Goal: Information Seeking & Learning: Learn about a topic

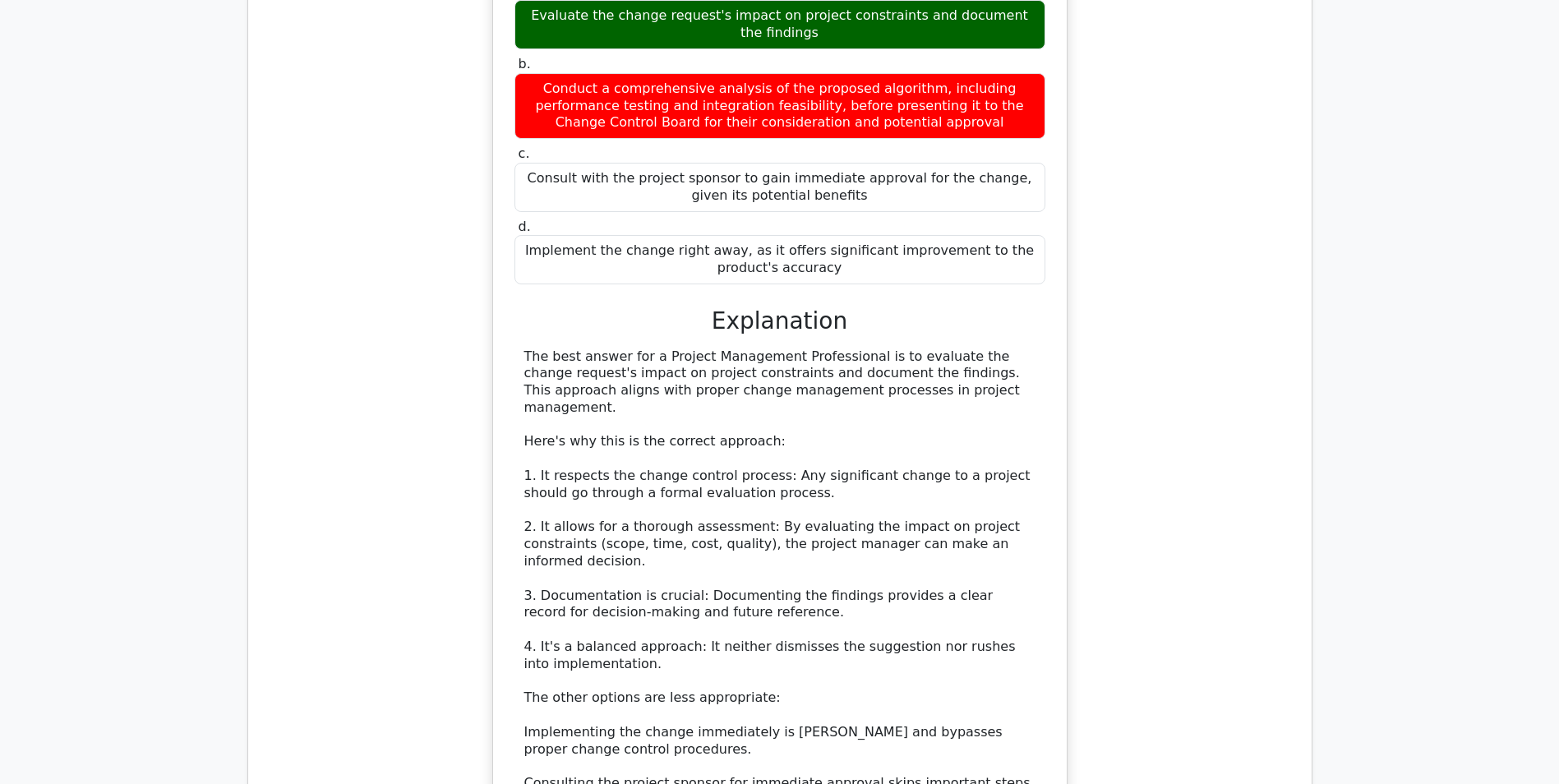
scroll to position [15281, 0]
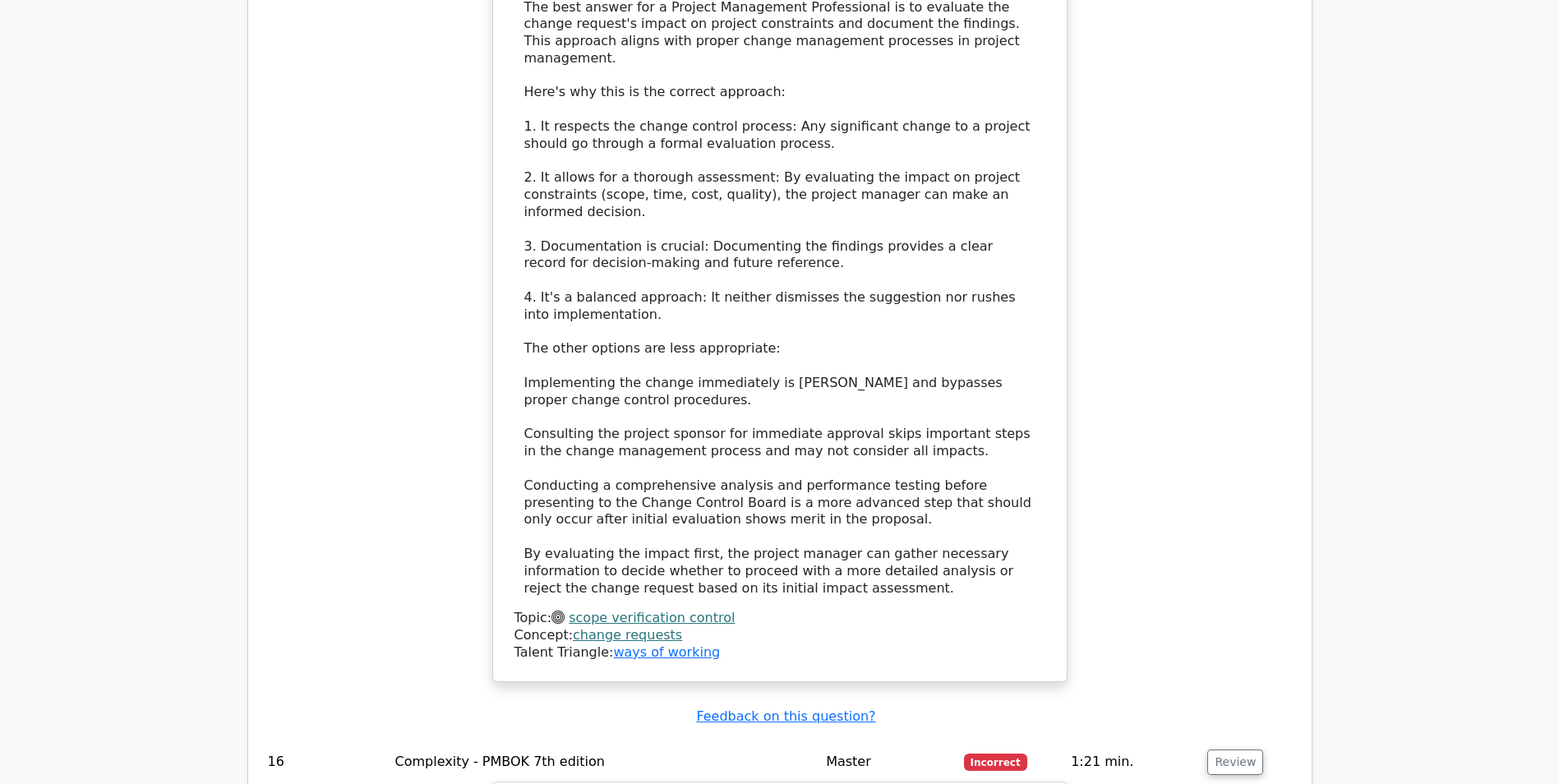
scroll to position [15528, 0]
drag, startPoint x: 525, startPoint y: 85, endPoint x: 993, endPoint y: 485, distance: 615.6
copy div "L ipsumdolorsit ametconsecte adipisc elit seddo eius tempor incididuntu laboree…"
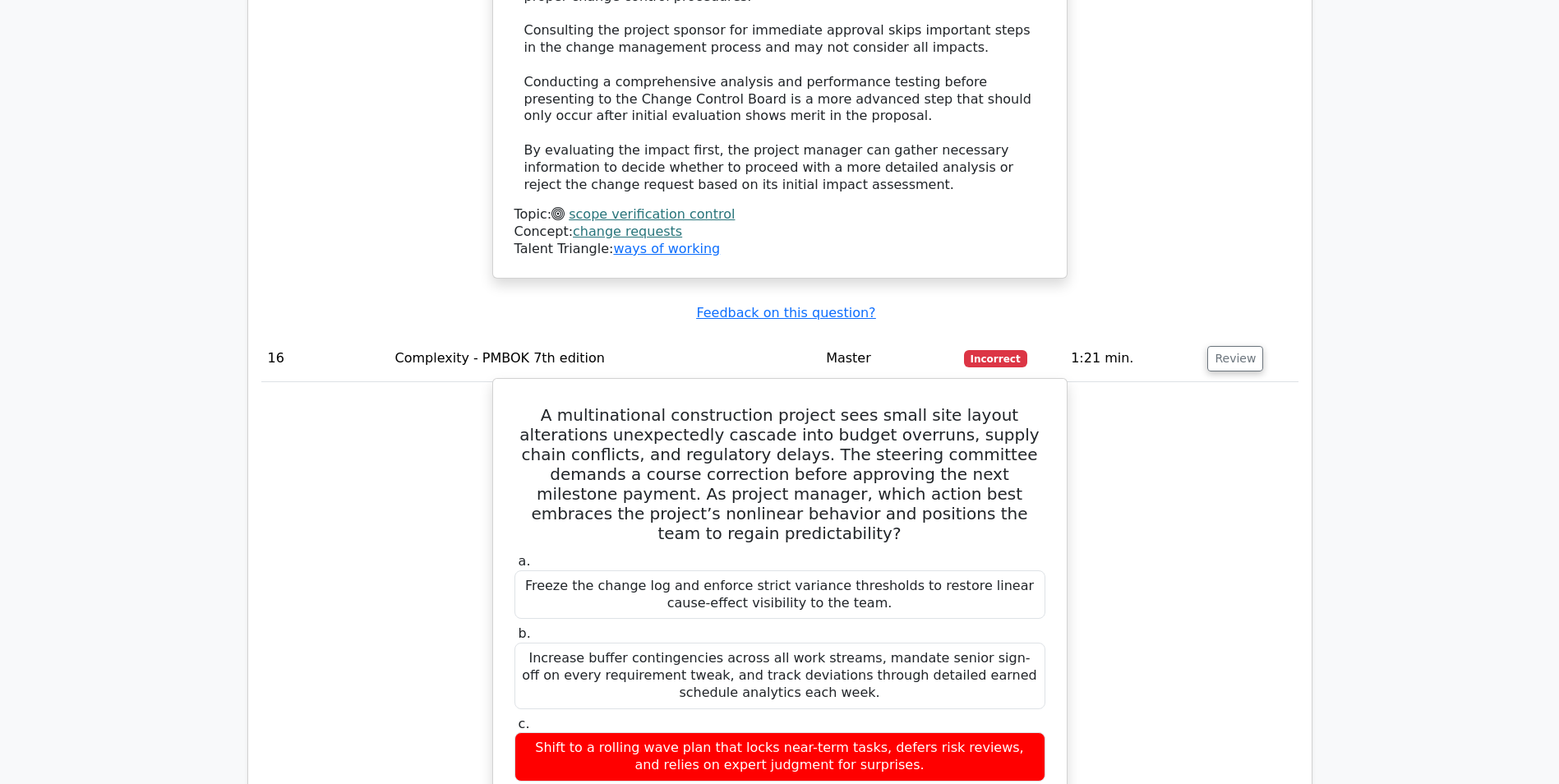
scroll to position [16021, 0]
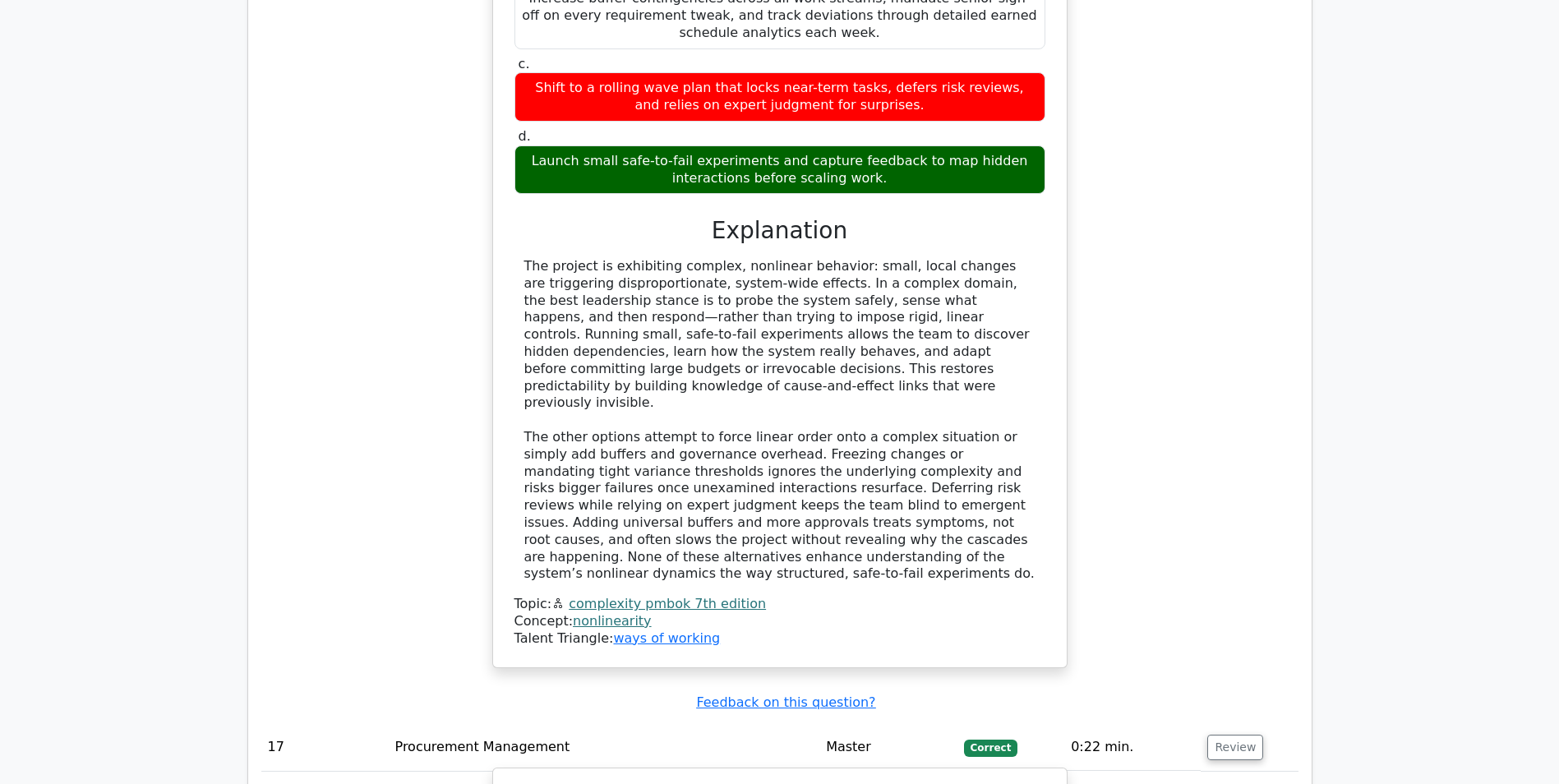
scroll to position [16678, 0]
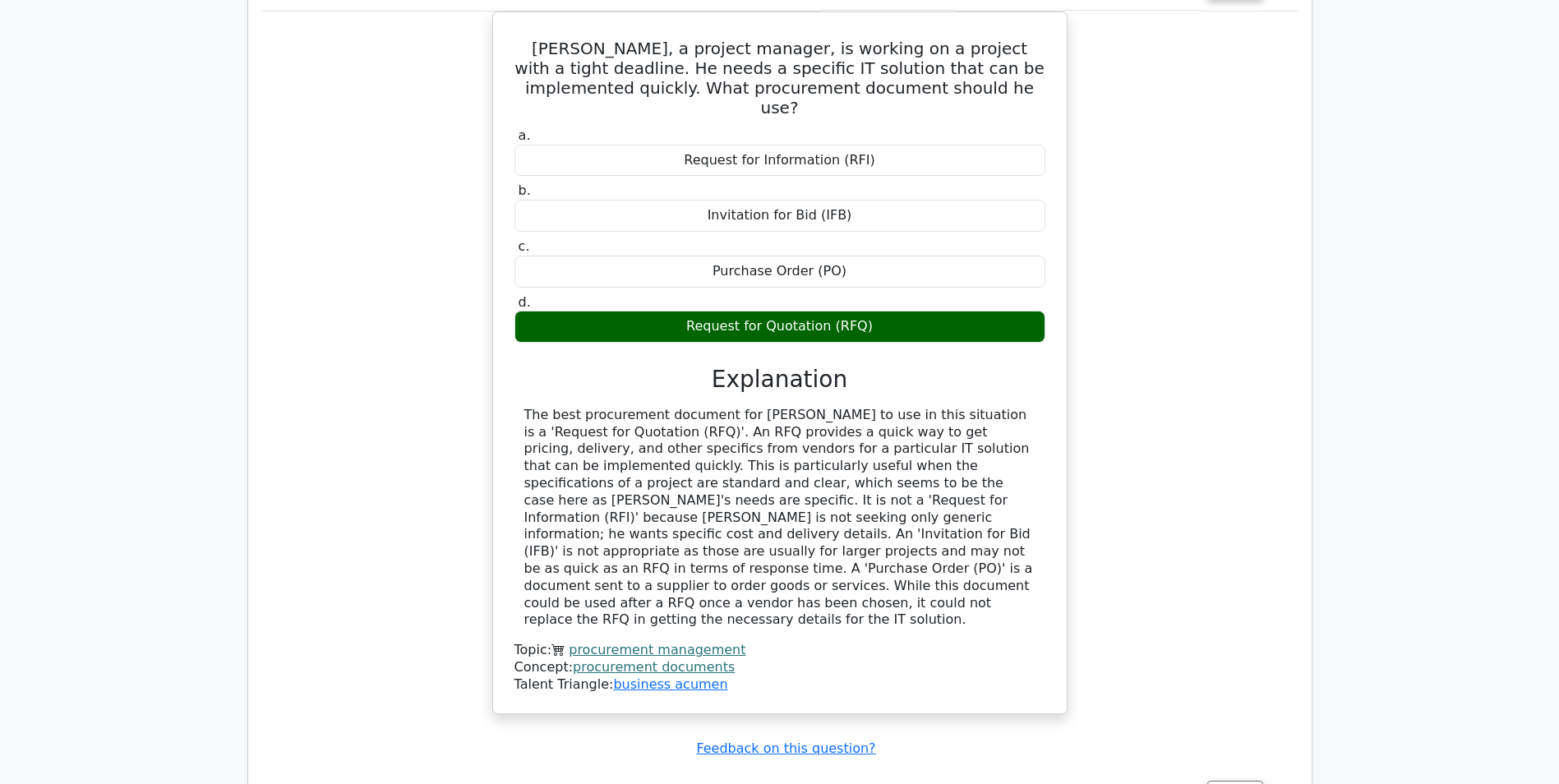
scroll to position [17418, 0]
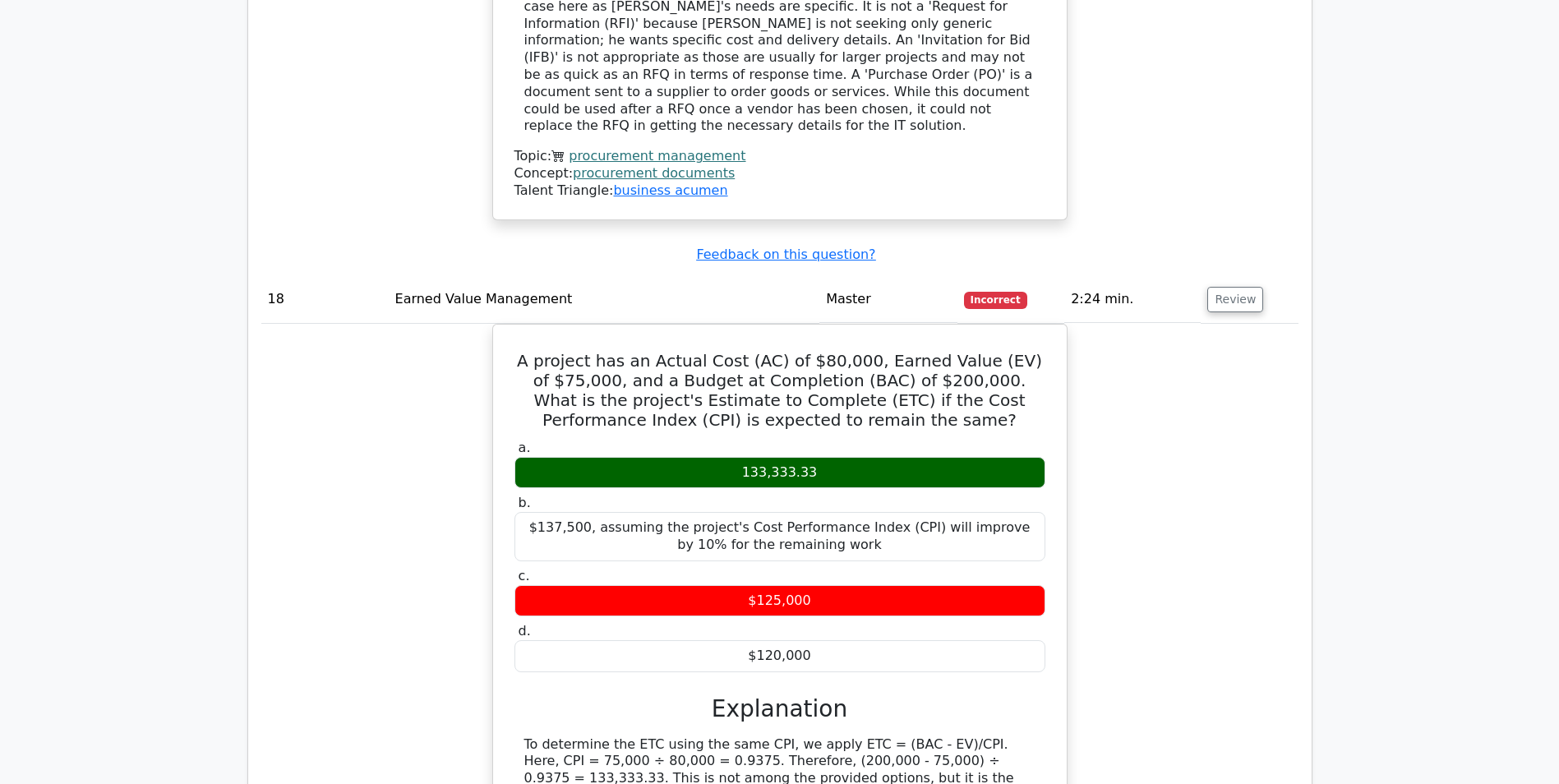
scroll to position [17829, 0]
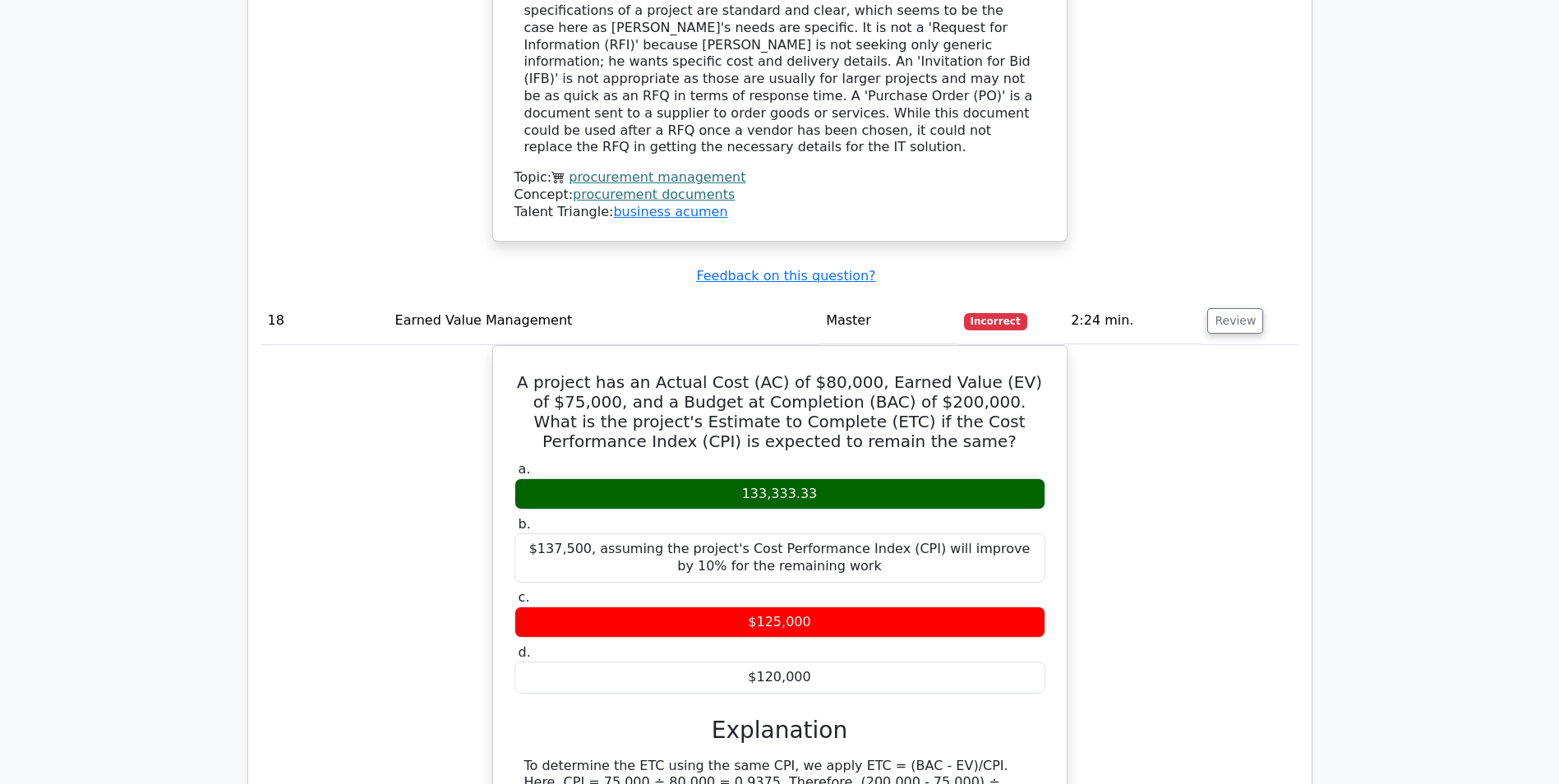
drag, startPoint x: 515, startPoint y: 163, endPoint x: 853, endPoint y: 439, distance: 436.4
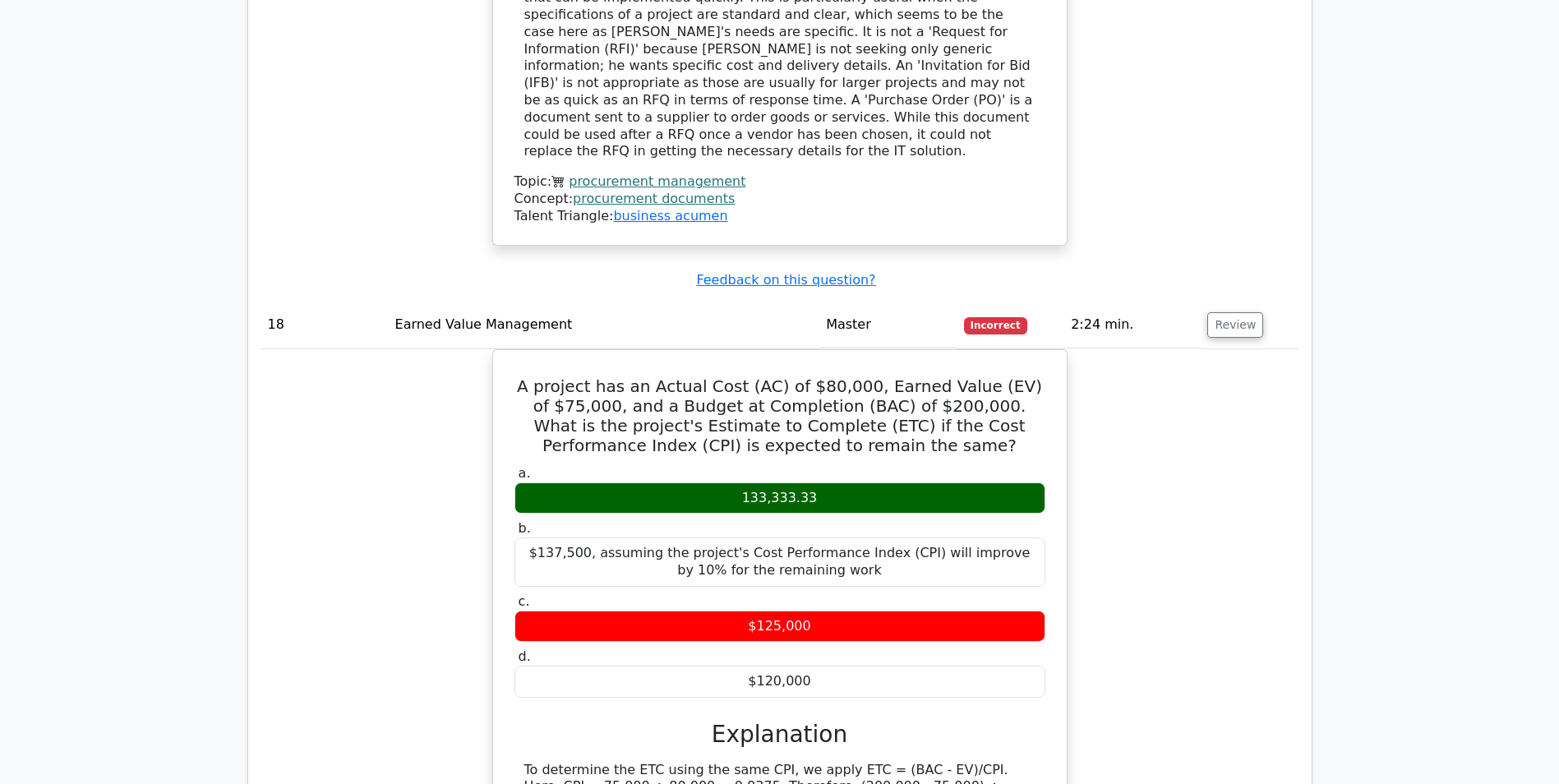
copy div "During the procurement process, a project requires a contract type that allows …"
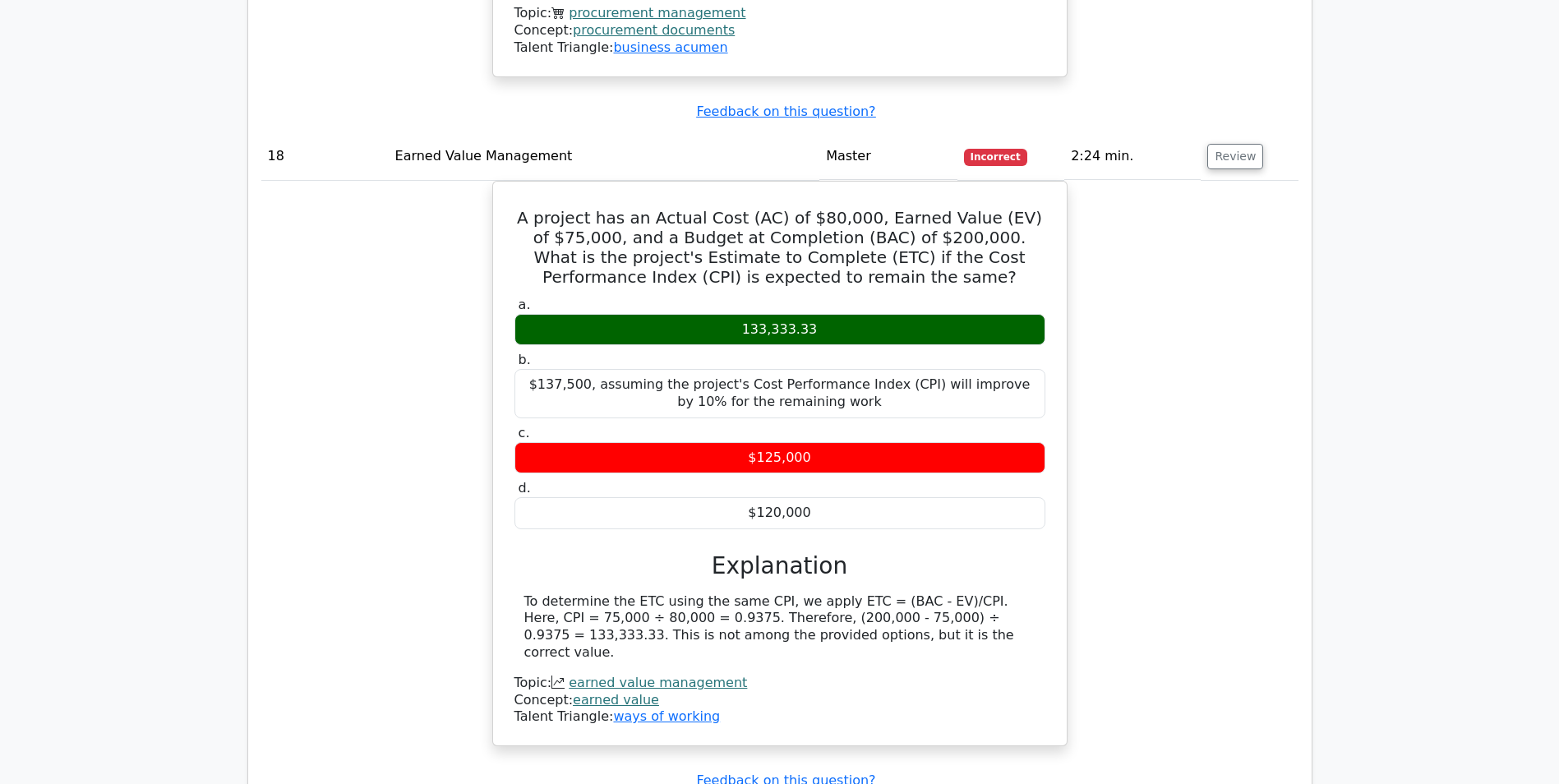
scroll to position [18075, 0]
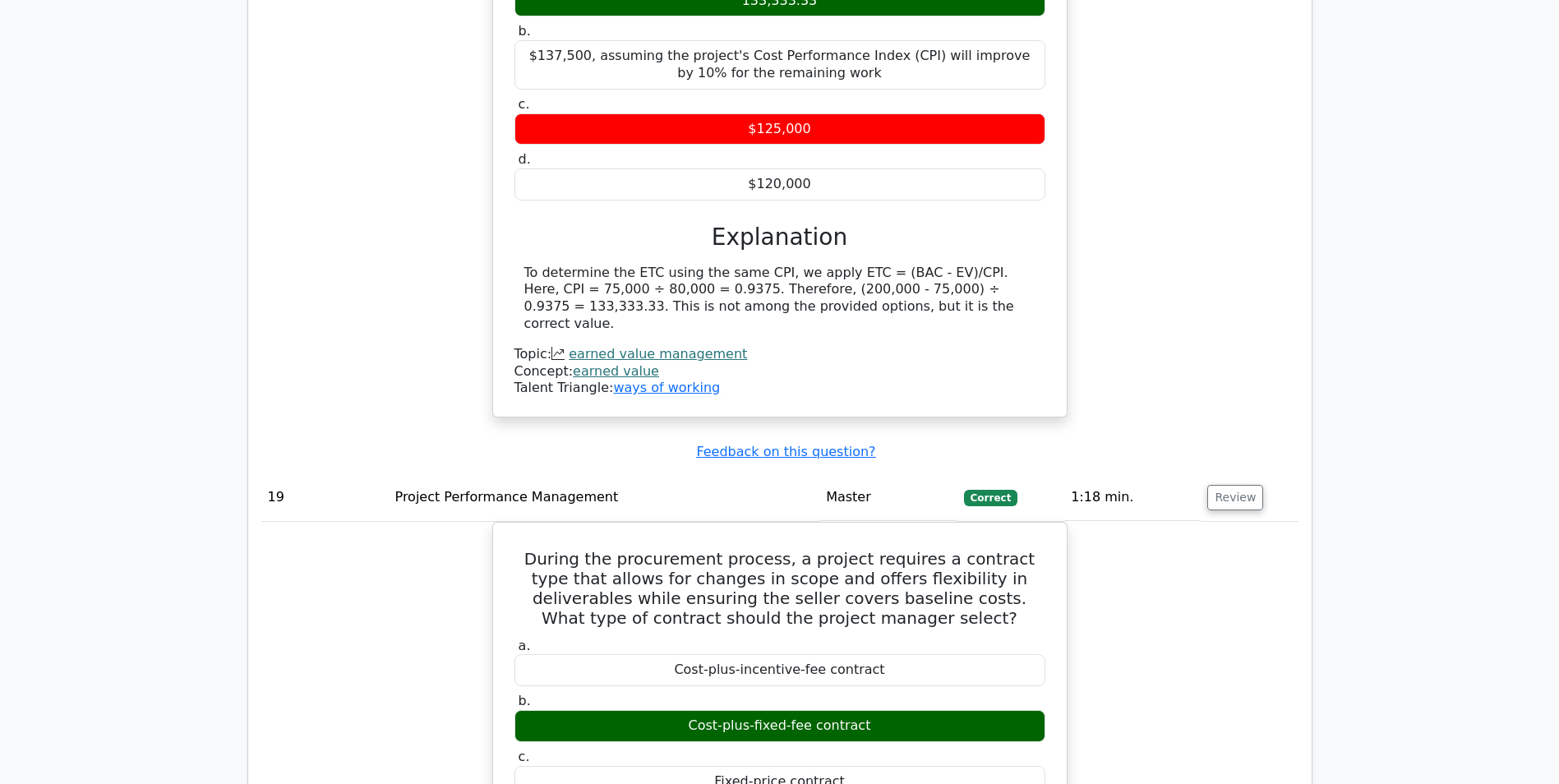
scroll to position [18404, 0]
